Goal: Browse casually: Explore the website without a specific task or goal

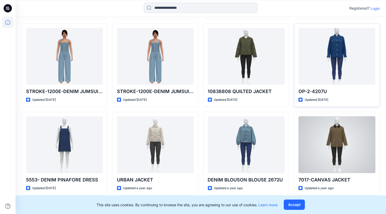
scroll to position [389, 0]
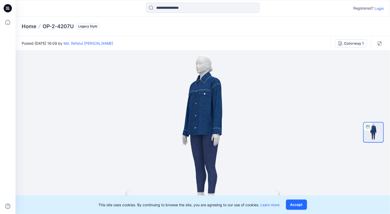
drag, startPoint x: 279, startPoint y: 193, endPoint x: 264, endPoint y: 200, distance: 16.5
click at [264, 200] on div "Registered? Login Home OP-2-4207U Legacy Style Posted [DATE] 16:09 by Md. Refat…" at bounding box center [195, 107] width 390 height 214
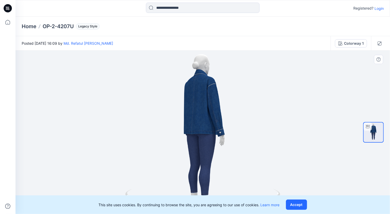
drag, startPoint x: 279, startPoint y: 194, endPoint x: 213, endPoint y: 167, distance: 71.6
click at [213, 167] on div at bounding box center [202, 132] width 374 height 163
click at [260, 136] on div at bounding box center [202, 132] width 374 height 163
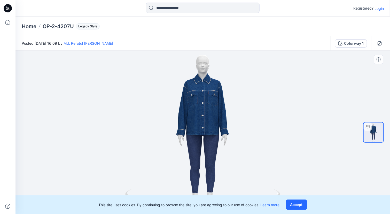
drag, startPoint x: 249, startPoint y: 201, endPoint x: 224, endPoint y: 193, distance: 26.2
click at [224, 193] on icon at bounding box center [203, 198] width 156 height 19
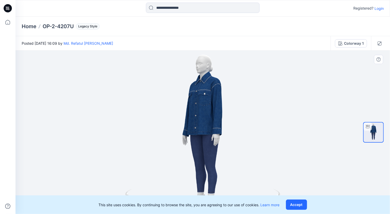
drag, startPoint x: 279, startPoint y: 195, endPoint x: 242, endPoint y: 194, distance: 36.7
click at [245, 195] on div "Registered? Login Home OP-2-4207U Legacy Style Posted [DATE] 16:09 by Md. Refat…" at bounding box center [195, 107] width 390 height 214
click at [29, 27] on p "Home" at bounding box center [29, 26] width 15 height 7
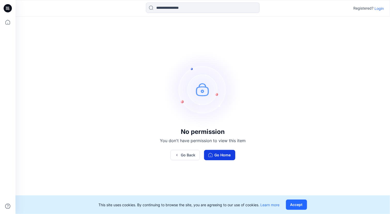
click at [226, 154] on button "Go Home" at bounding box center [219, 155] width 31 height 10
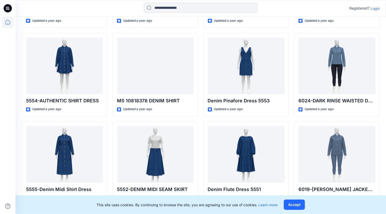
scroll to position [948, 0]
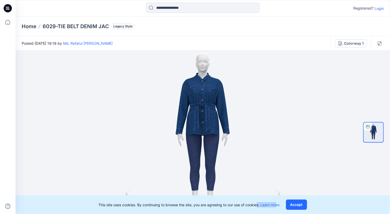
drag, startPoint x: 278, startPoint y: 195, endPoint x: 258, endPoint y: 197, distance: 19.7
click at [258, 197] on div "This site uses cookies. By continuing to browse the site, you are agreeing to o…" at bounding box center [202, 204] width 374 height 19
drag, startPoint x: 258, startPoint y: 197, endPoint x: 293, endPoint y: 205, distance: 36.0
click at [294, 205] on button "Accept" at bounding box center [296, 204] width 21 height 10
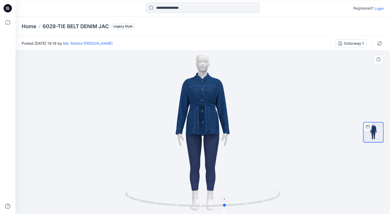
drag, startPoint x: 233, startPoint y: 204, endPoint x: 259, endPoint y: 201, distance: 26.5
click at [259, 201] on icon at bounding box center [203, 198] width 156 height 19
